Goal: Information Seeking & Learning: Find contact information

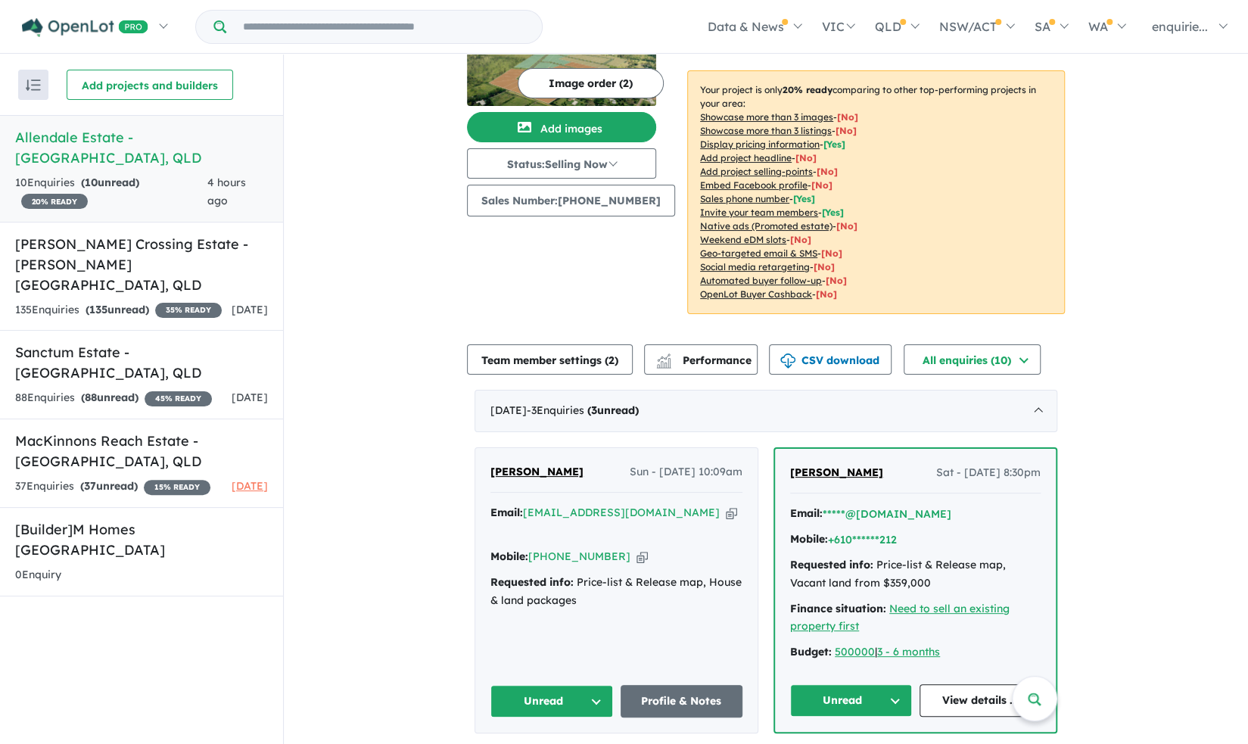
scroll to position [80, 0]
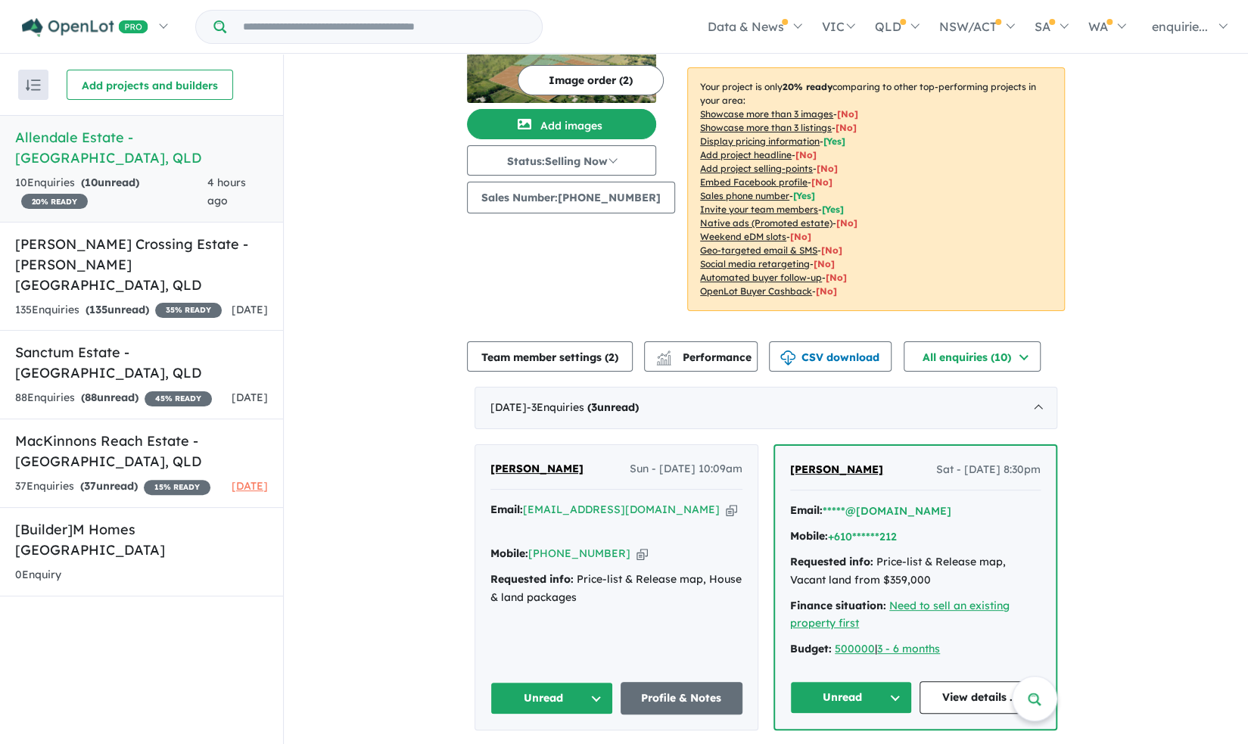
click at [637, 546] on icon "button" at bounding box center [642, 554] width 11 height 16
click at [726, 506] on icon "button" at bounding box center [731, 510] width 11 height 16
drag, startPoint x: 566, startPoint y: 465, endPoint x: 484, endPoint y: 470, distance: 81.9
click at [484, 470] on div "[PERSON_NAME] Sun - [DATE] 10:09am Email: [EMAIL_ADDRESS][DOMAIN_NAME] Copied! …" at bounding box center [616, 587] width 282 height 285
copy span "[PERSON_NAME]"
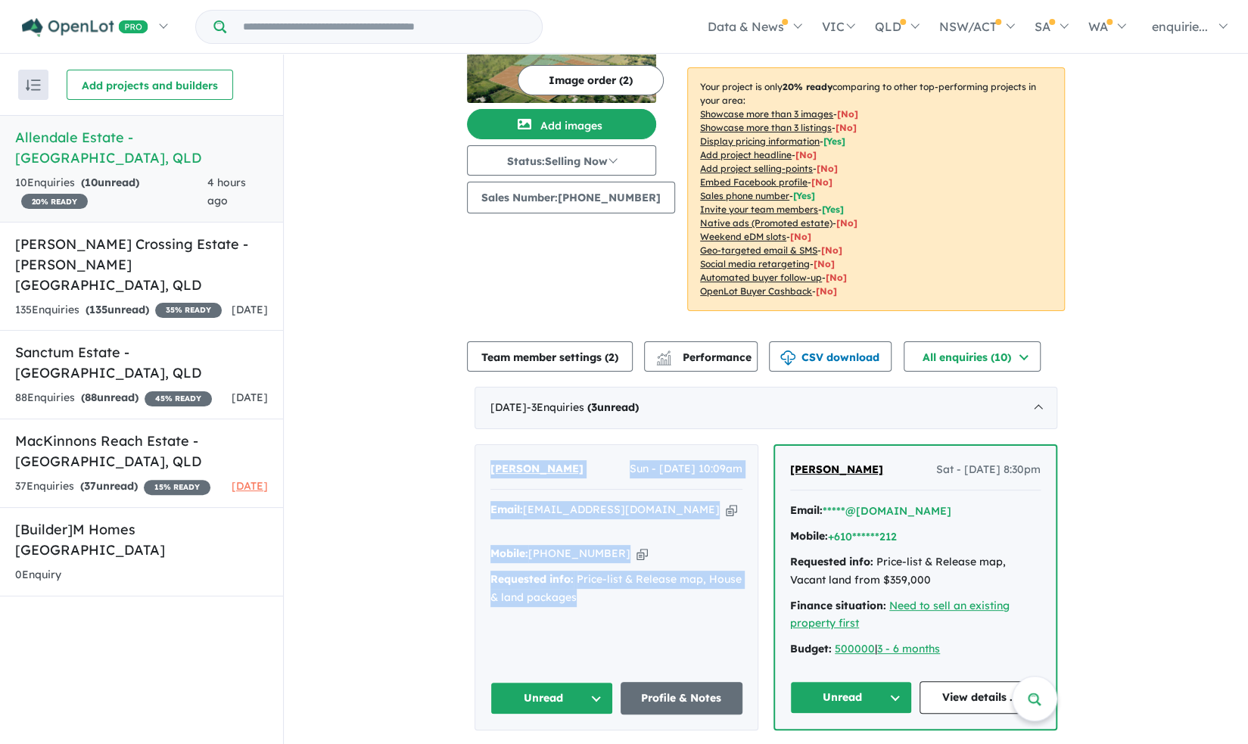
drag, startPoint x: 587, startPoint y: 575, endPoint x: 481, endPoint y: 453, distance: 161.5
click at [481, 453] on div "[PERSON_NAME] Sun - [DATE] 10:09am Email: [EMAIL_ADDRESS][DOMAIN_NAME] Copied! …" at bounding box center [616, 587] width 282 height 285
copy div "[PERSON_NAME] Sun - [DATE] 10:09am Email: [EMAIL_ADDRESS][DOMAIN_NAME] Copied! …"
click at [681, 702] on link "Profile & Notes" at bounding box center [682, 698] width 123 height 33
click at [385, 151] on div "View 4 projects in your account Allendale Estate - Alligator Creek 20 % READY L…" at bounding box center [766, 618] width 964 height 1289
